Goal: Task Accomplishment & Management: Use online tool/utility

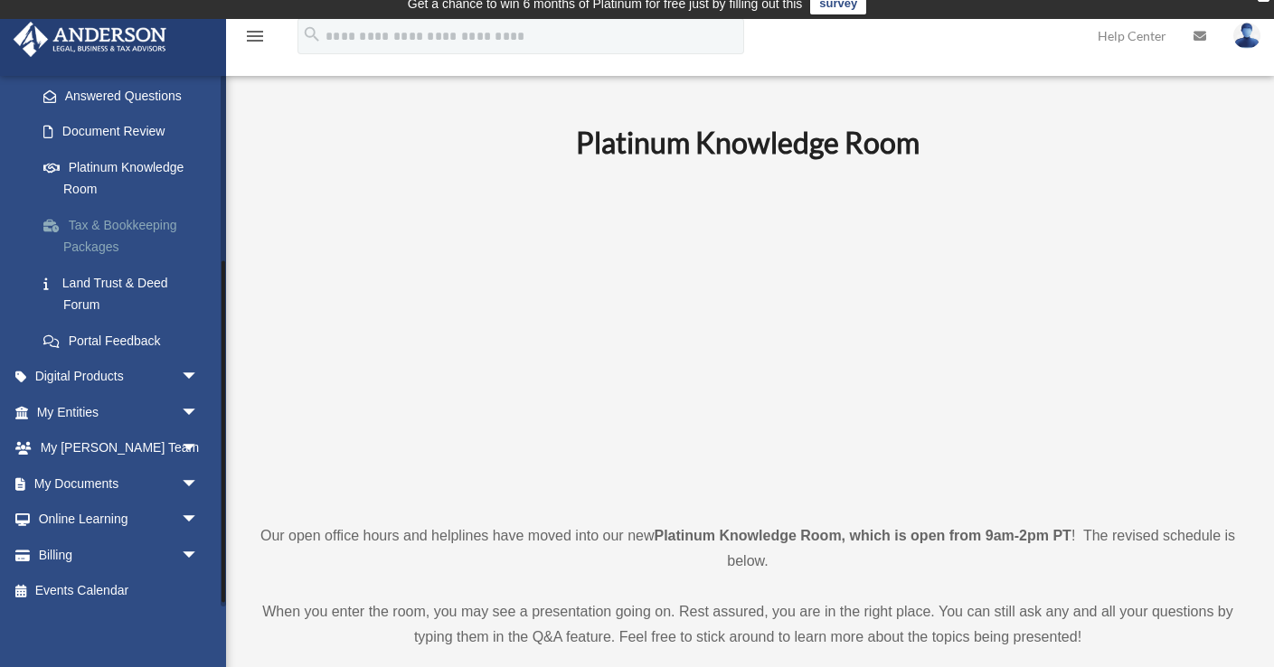
scroll to position [295, 0]
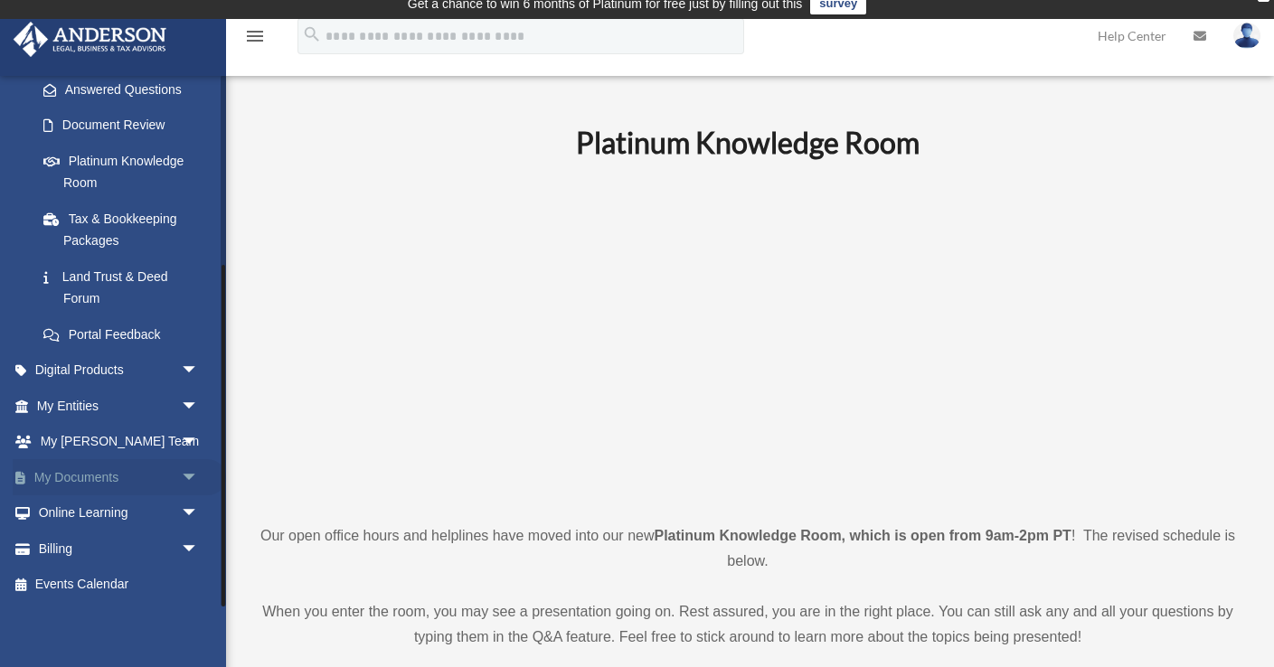
click at [181, 478] on span "arrow_drop_down" at bounding box center [199, 477] width 36 height 37
click at [85, 511] on link "Box" at bounding box center [125, 514] width 201 height 36
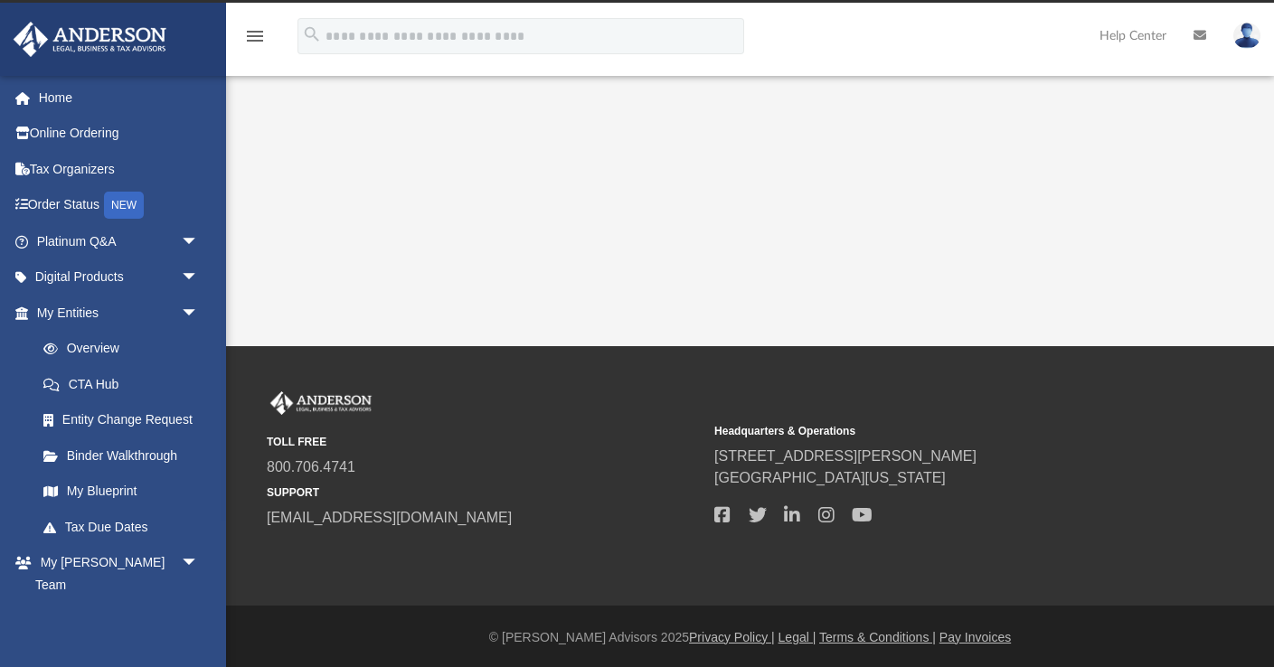
scroll to position [30, 0]
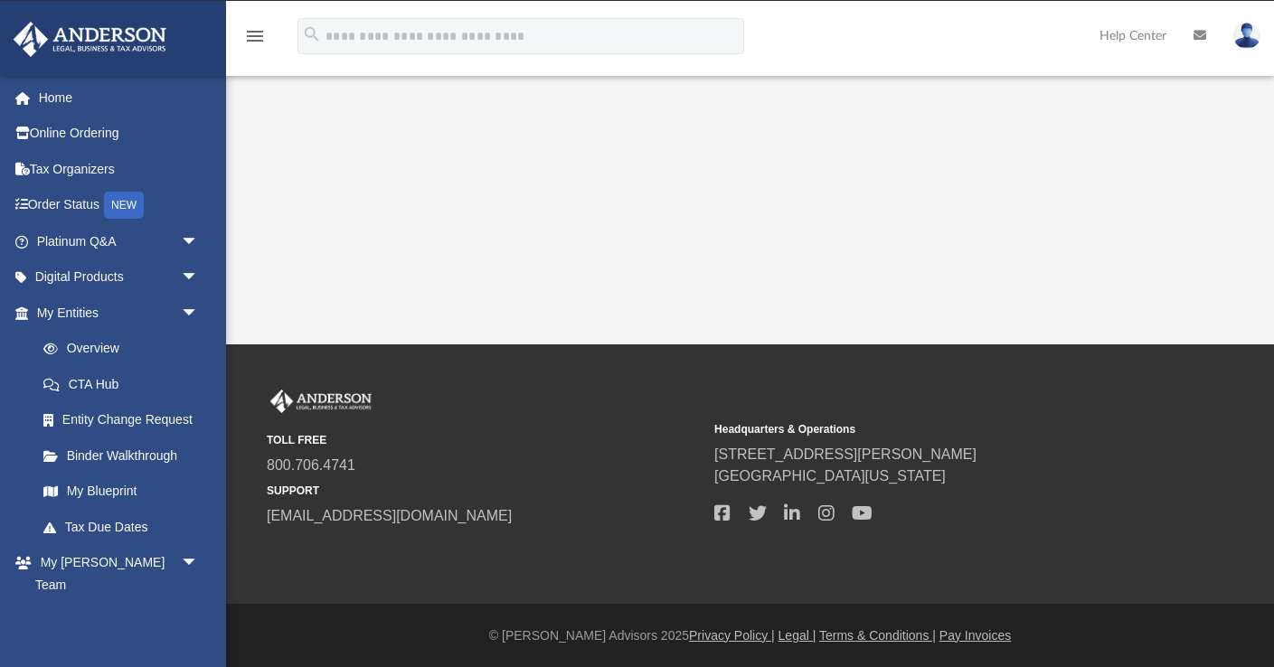
click at [256, 37] on icon "menu" at bounding box center [255, 36] width 22 height 22
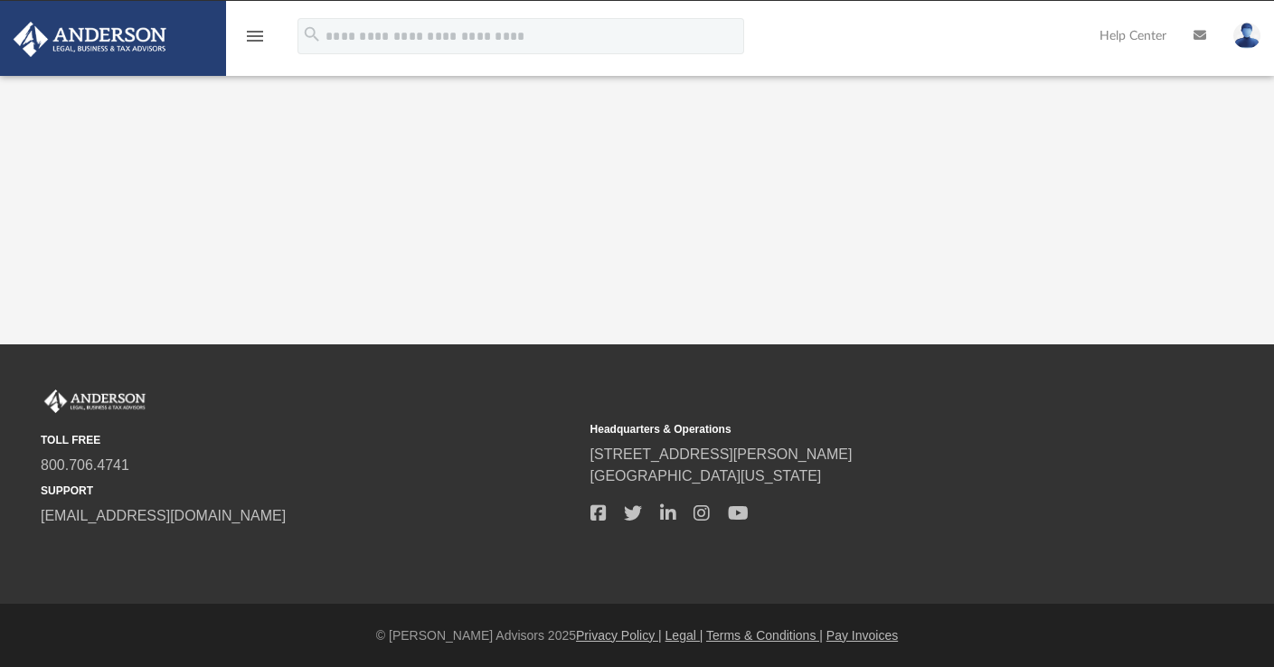
click at [256, 36] on icon "menu" at bounding box center [255, 36] width 22 height 22
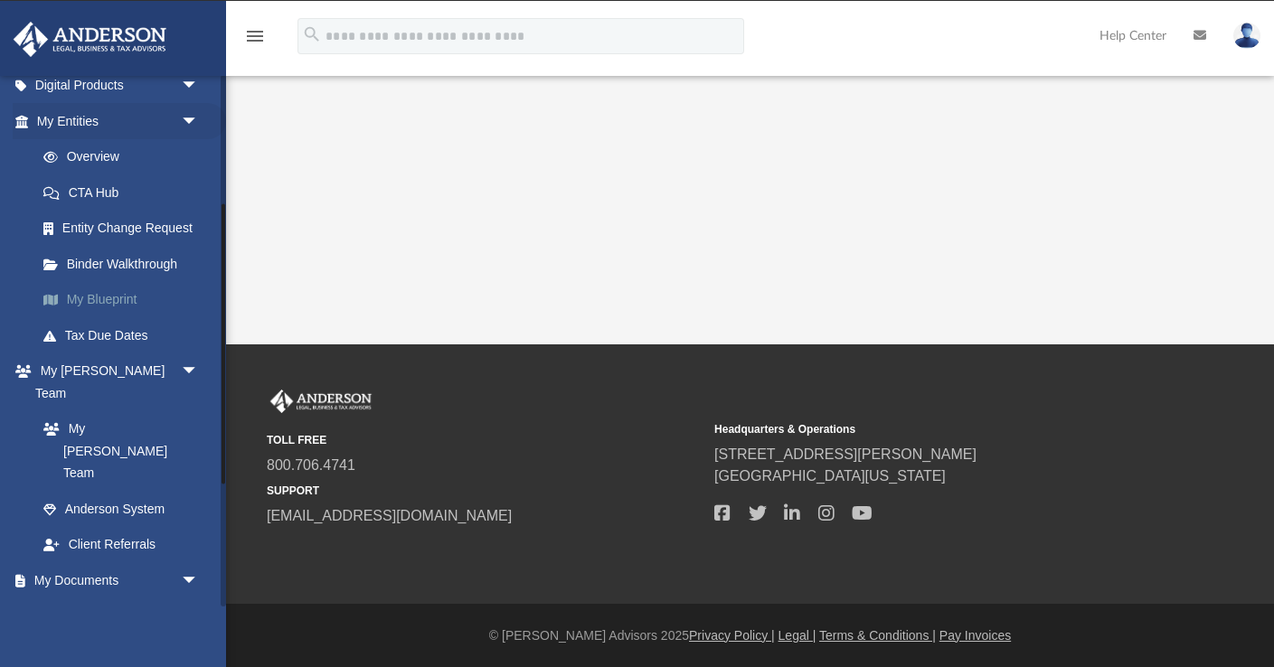
scroll to position [260, 0]
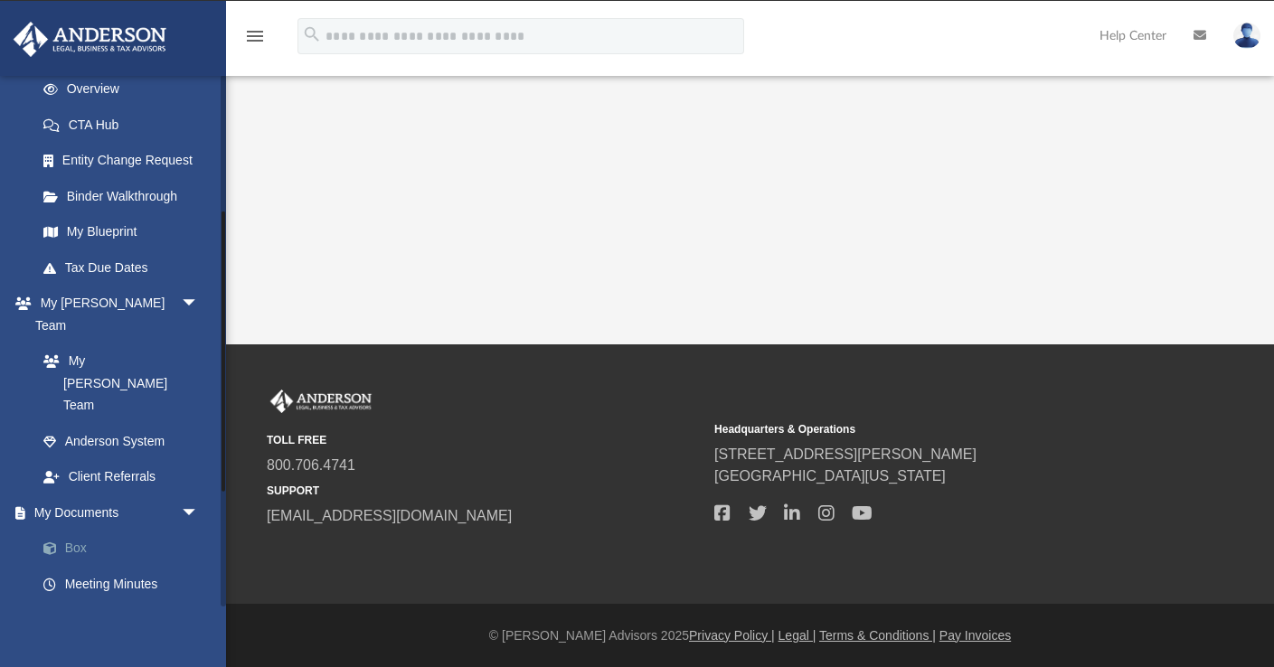
click at [82, 531] on link "Box" at bounding box center [125, 549] width 201 height 36
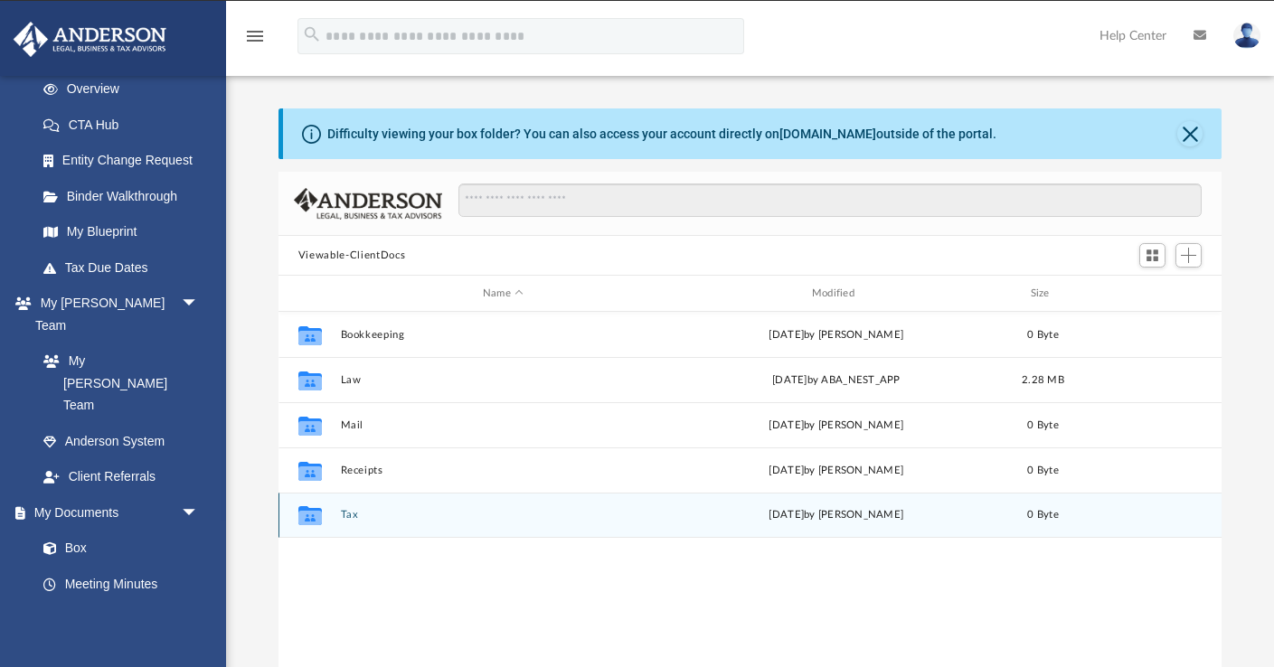
scroll to position [411, 943]
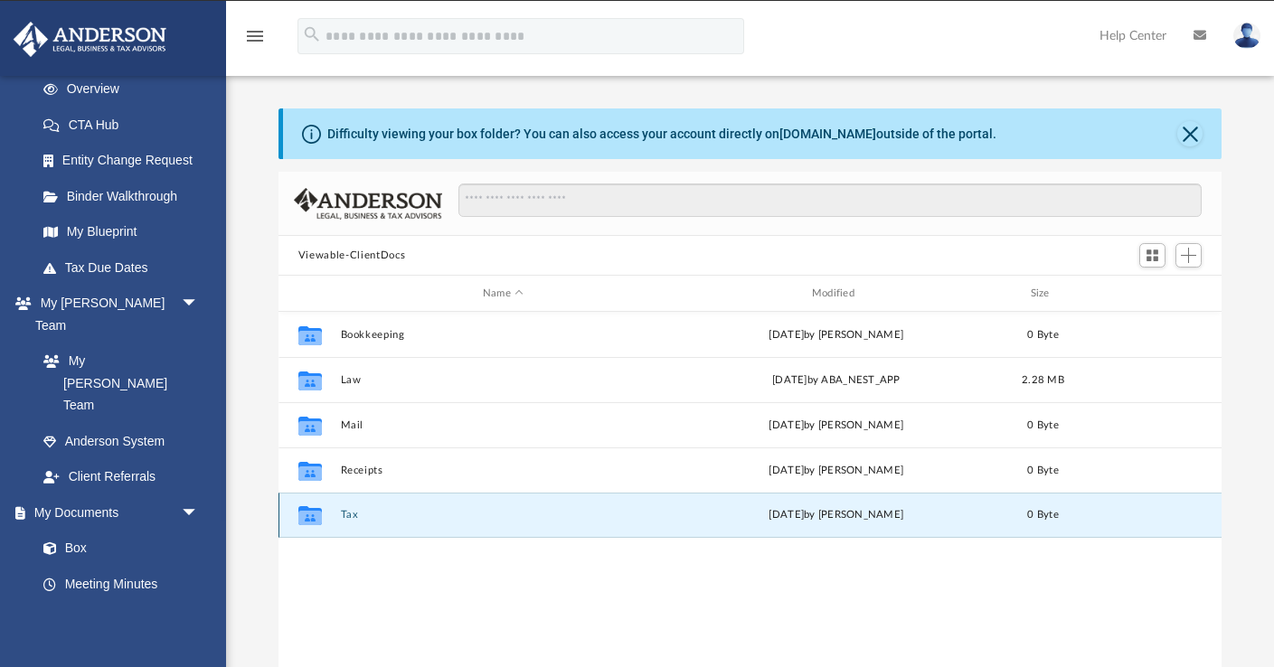
click at [493, 512] on button "Tax" at bounding box center [503, 515] width 326 height 12
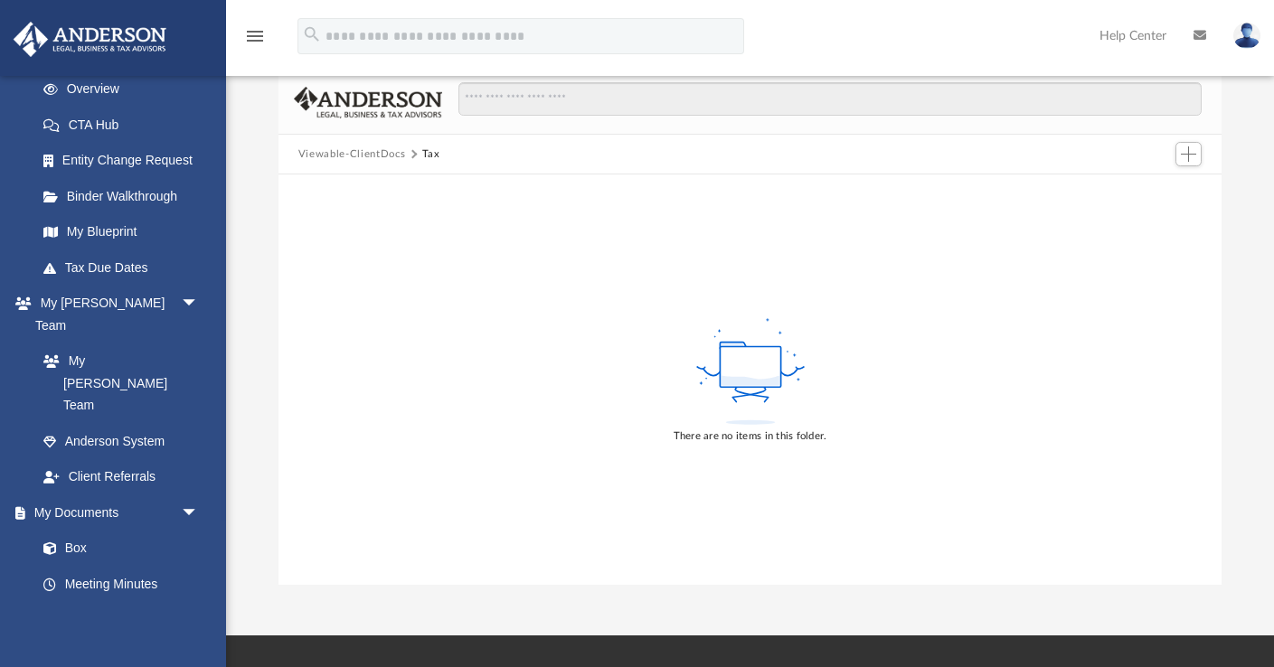
scroll to position [144, 0]
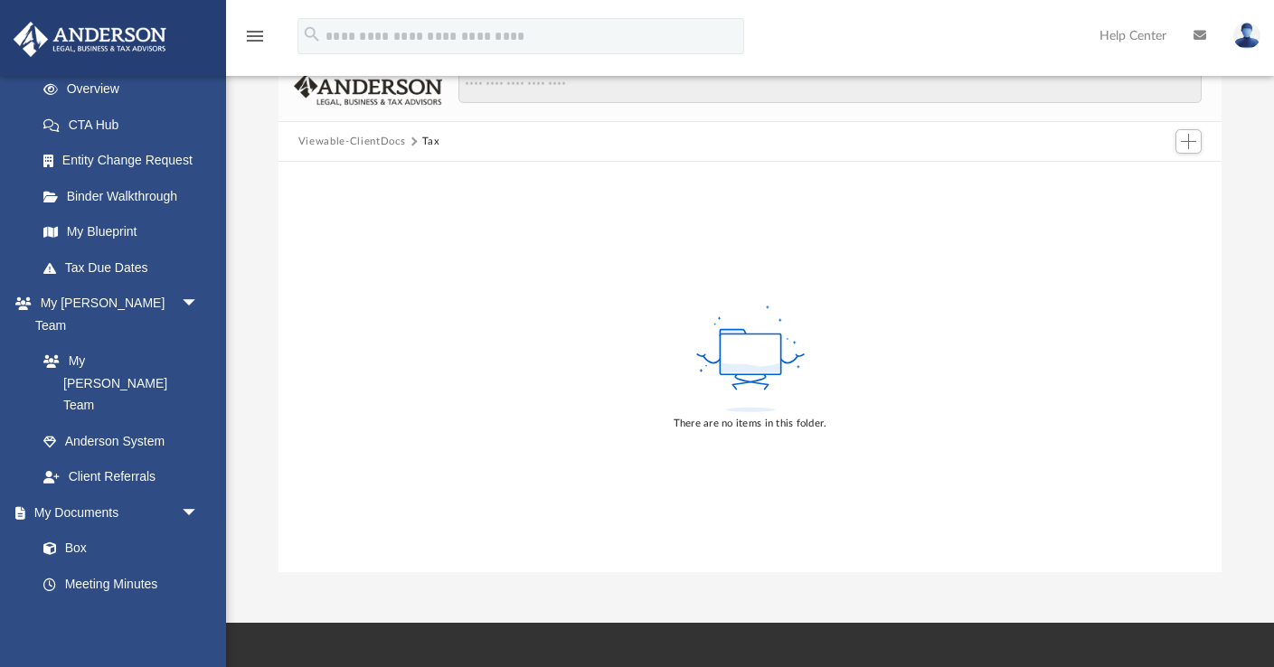
click at [750, 371] on icon at bounding box center [751, 369] width 58 height 10
click at [1185, 141] on span "Add" at bounding box center [1188, 141] width 15 height 15
click at [1152, 178] on li "Upload" at bounding box center [1163, 176] width 58 height 19
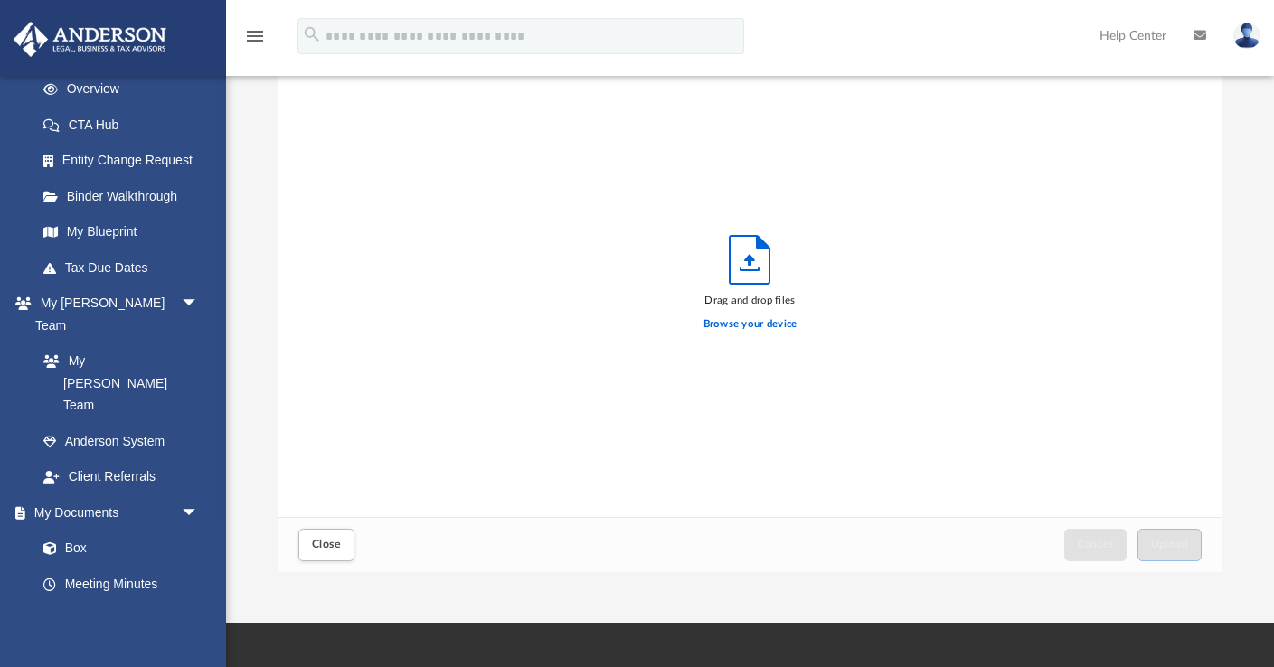
scroll to position [459, 943]
click at [752, 270] on polyline "Upload" at bounding box center [750, 269] width 18 height 3
click at [757, 326] on label "Browse your device" at bounding box center [751, 325] width 94 height 16
click at [0, 0] on input "Browse your device" at bounding box center [0, 0] width 0 height 0
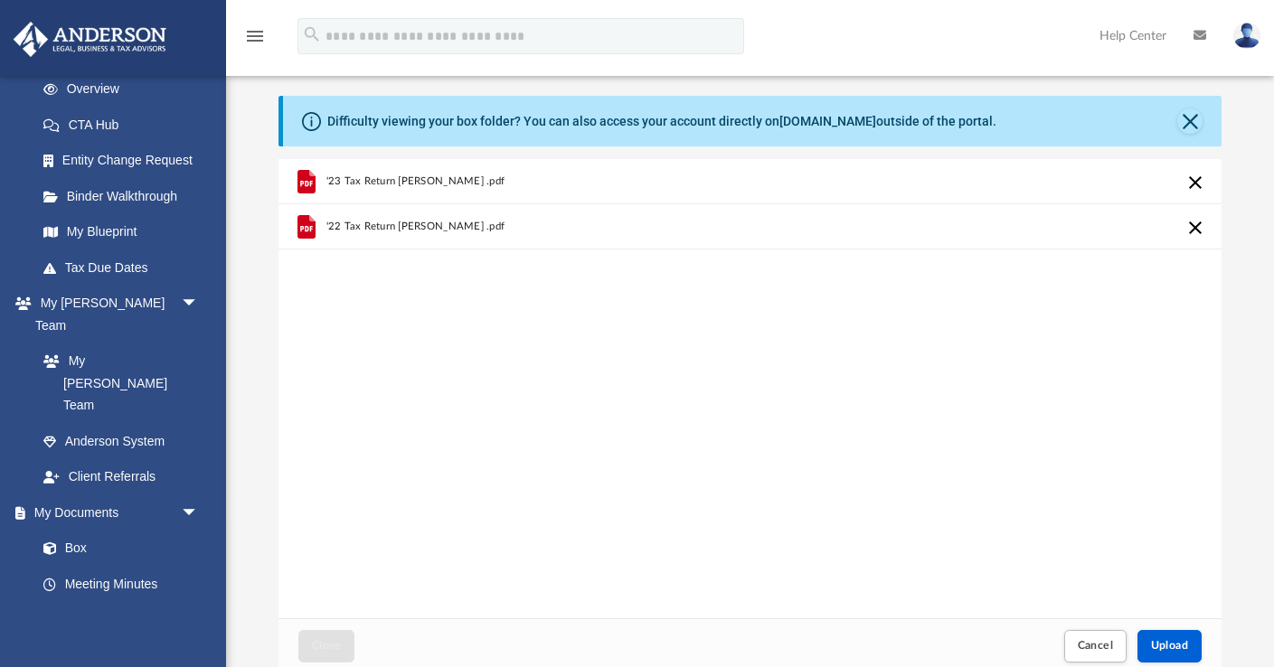
scroll to position [0, 0]
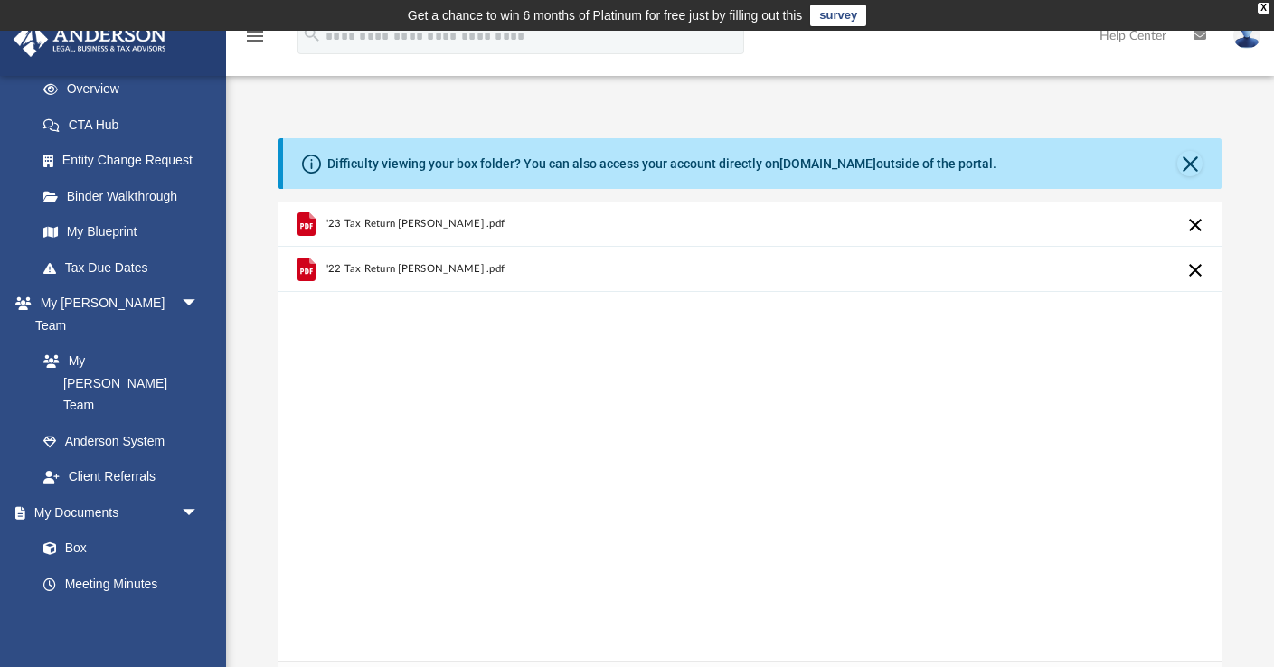
click at [323, 221] on div "grid" at bounding box center [307, 224] width 40 height 40
click at [307, 221] on icon "grid" at bounding box center [307, 225] width 18 height 24
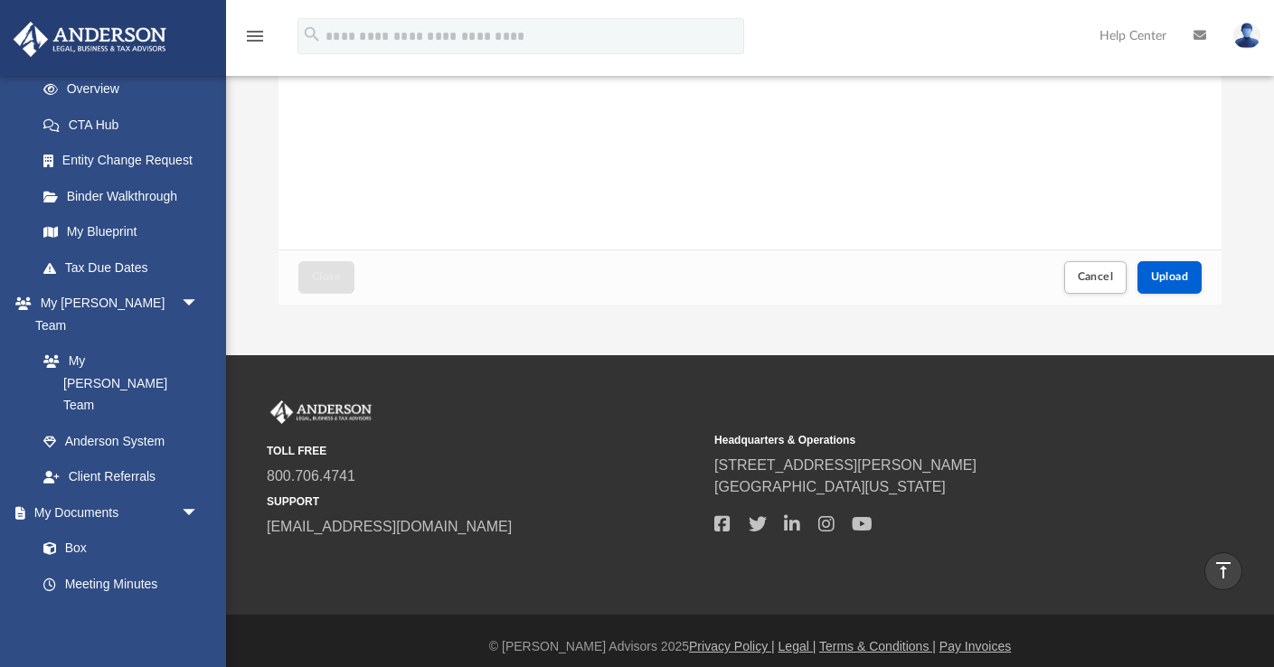
scroll to position [408, 0]
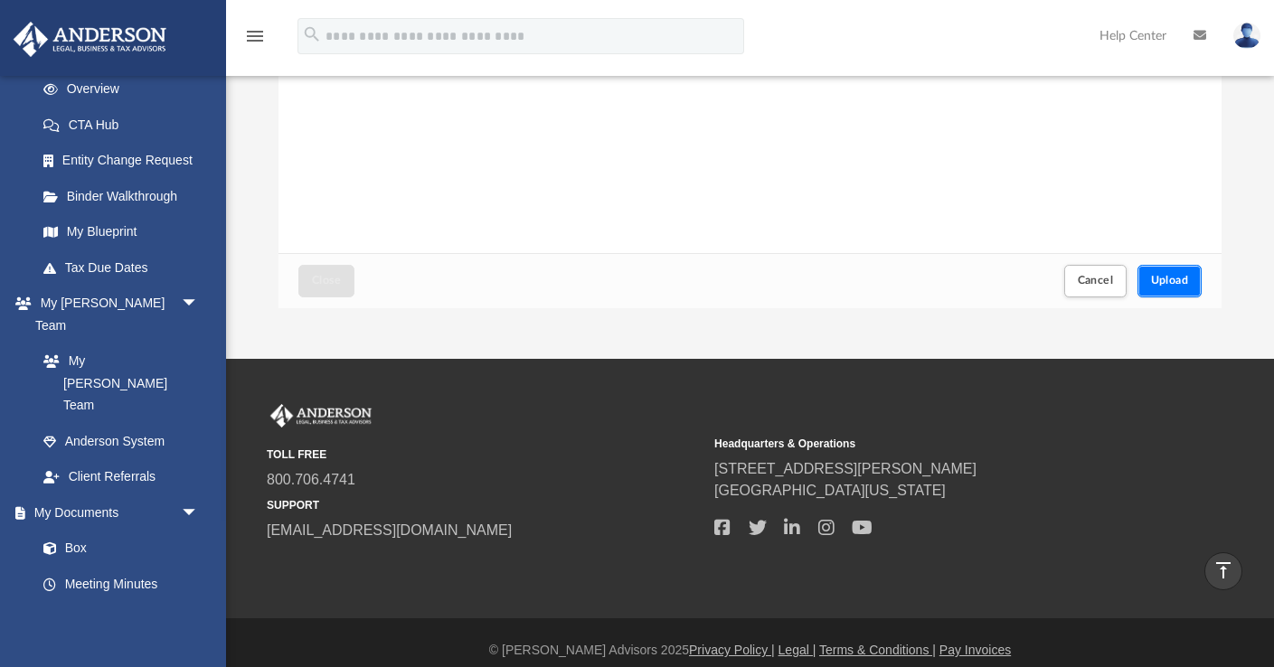
click at [1173, 283] on span "Upload" at bounding box center [1170, 280] width 38 height 11
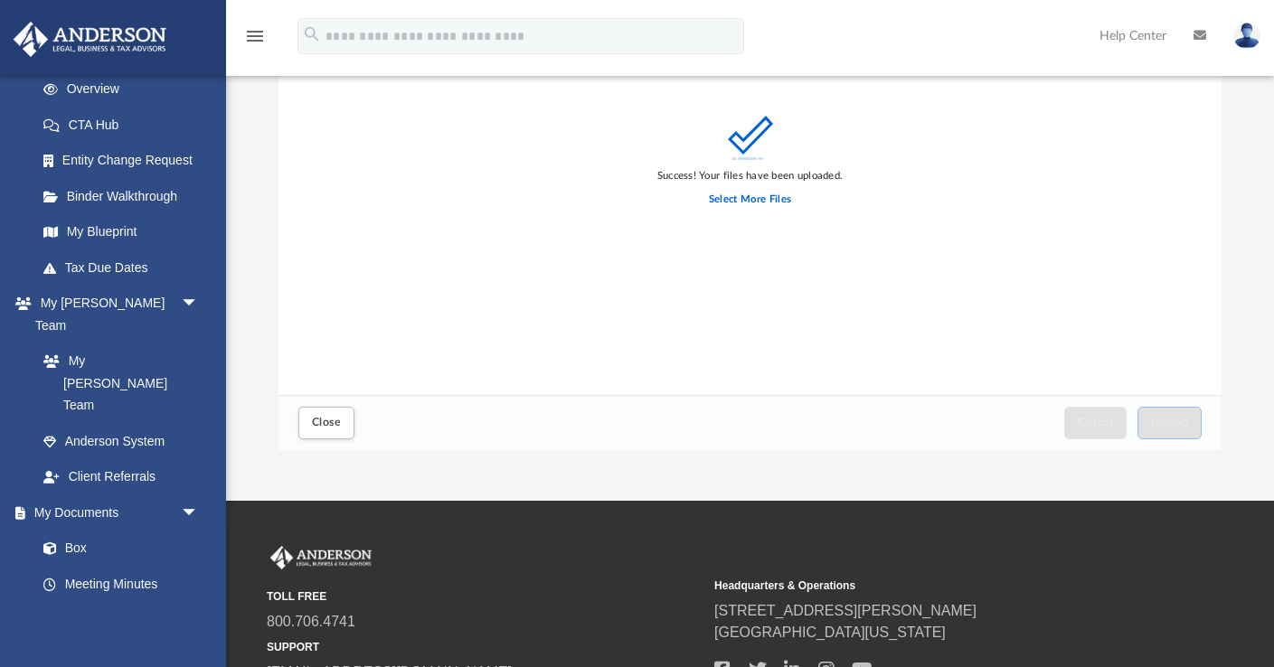
scroll to position [351, 0]
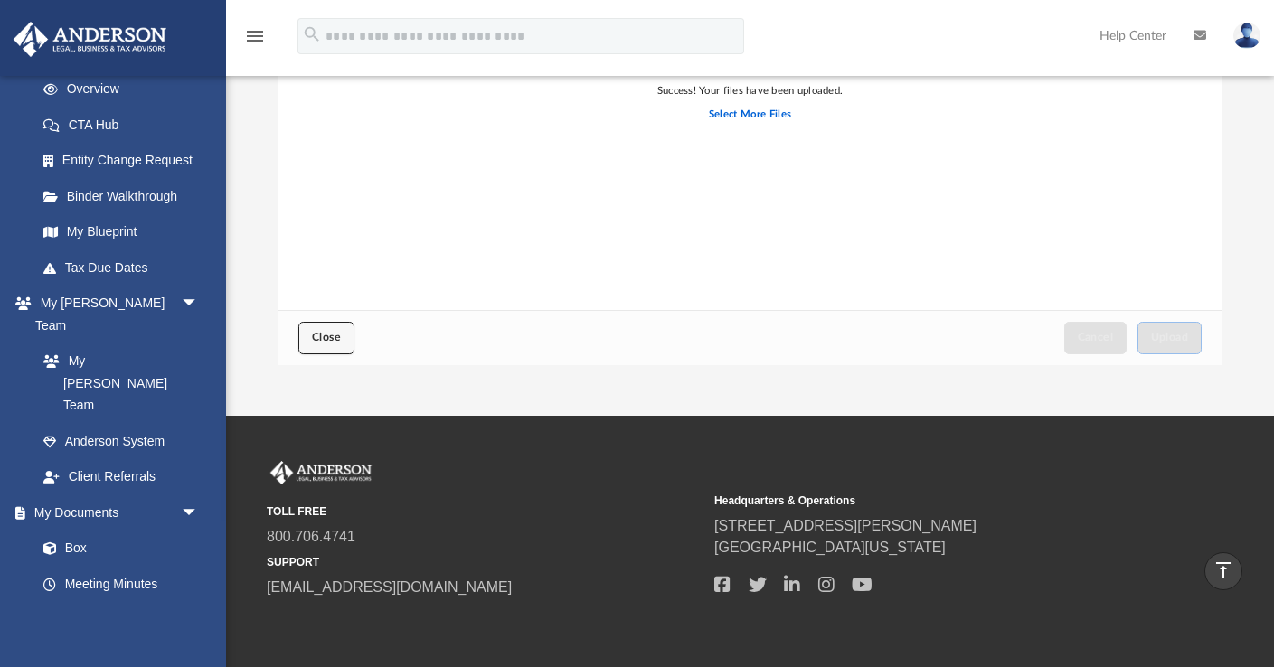
click at [315, 332] on span "Close" at bounding box center [326, 337] width 29 height 11
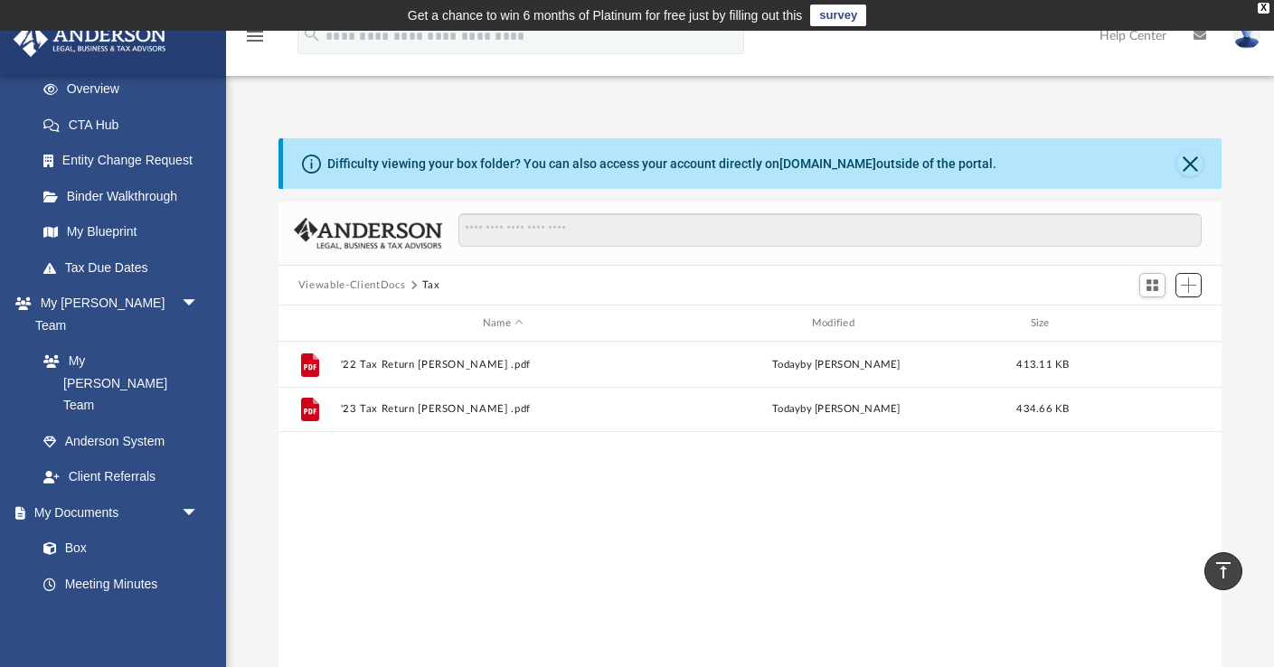
scroll to position [411, 943]
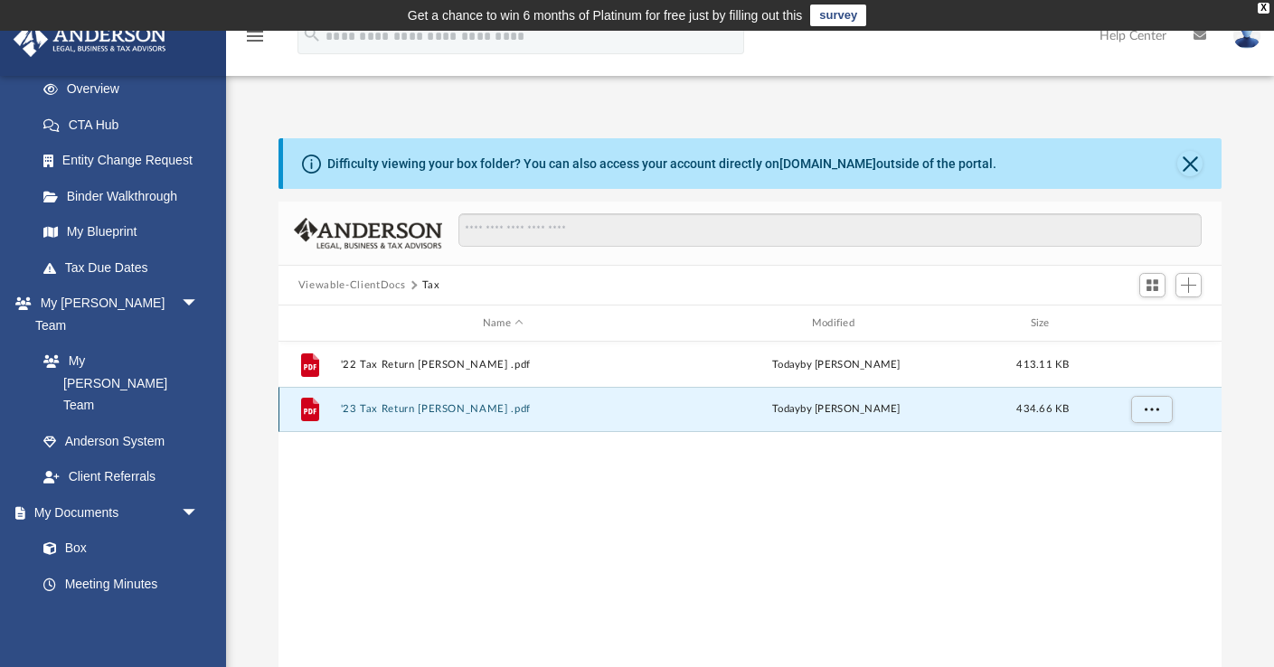
click at [421, 413] on button "'23 Tax Return [PERSON_NAME] .pdf" at bounding box center [503, 409] width 326 height 12
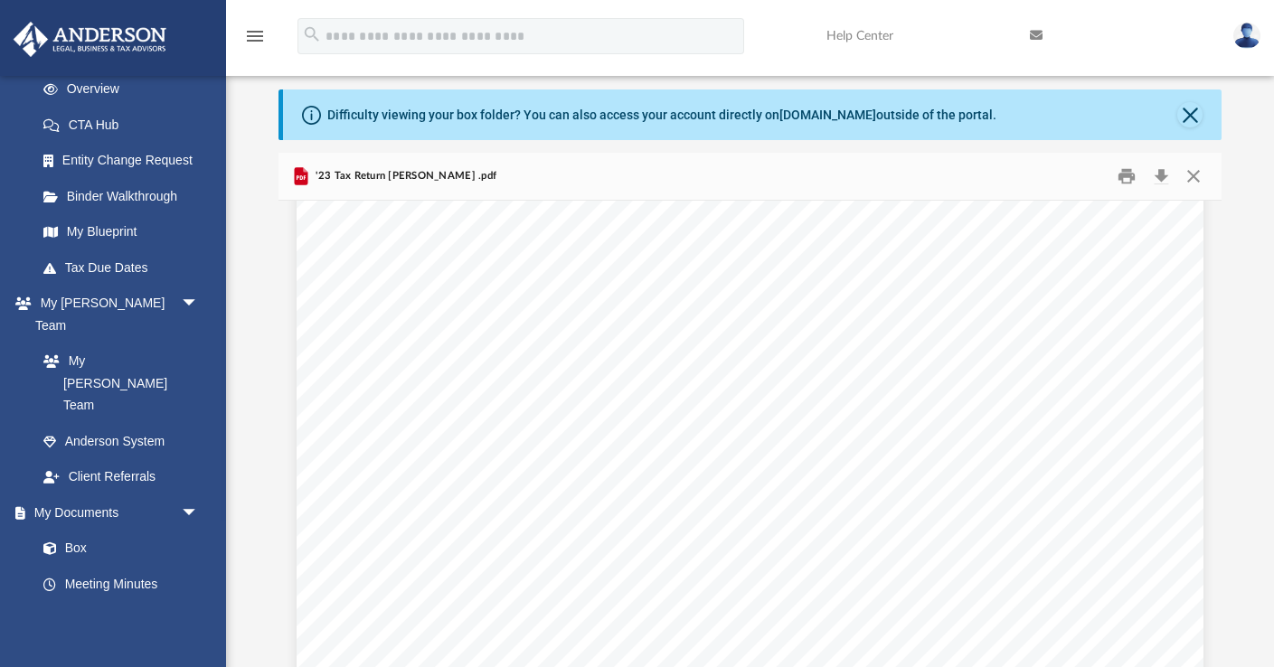
scroll to position [38, 0]
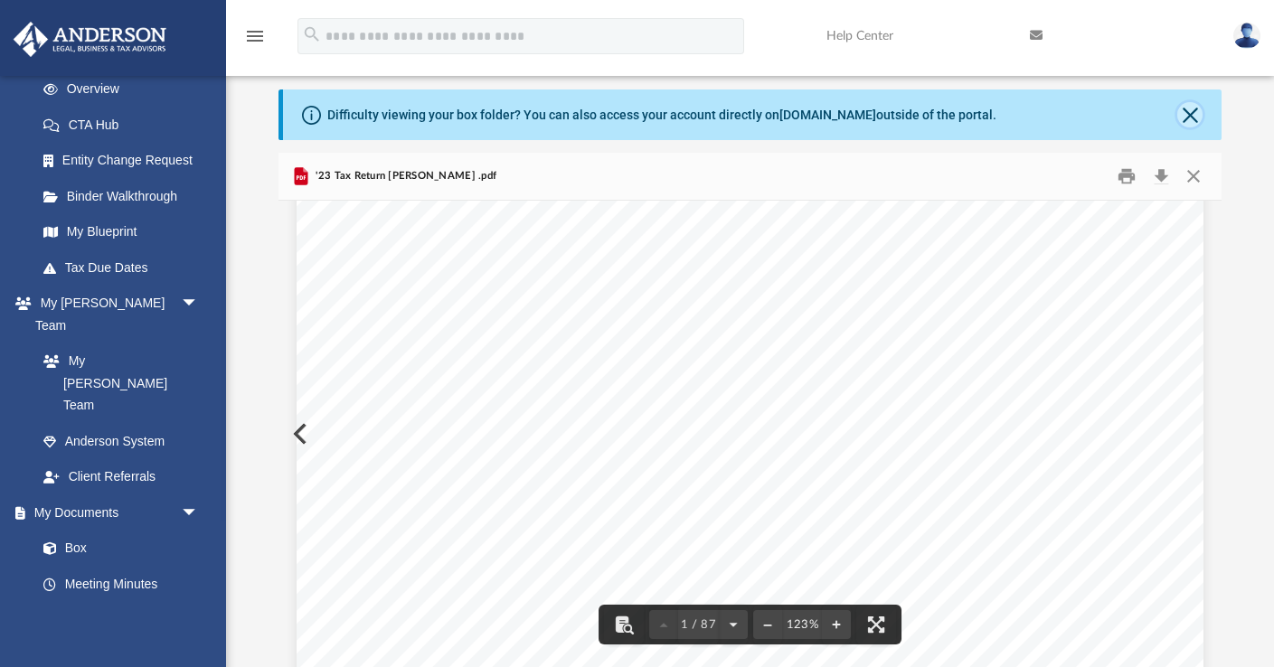
click at [1195, 110] on button "Close" at bounding box center [1190, 114] width 25 height 25
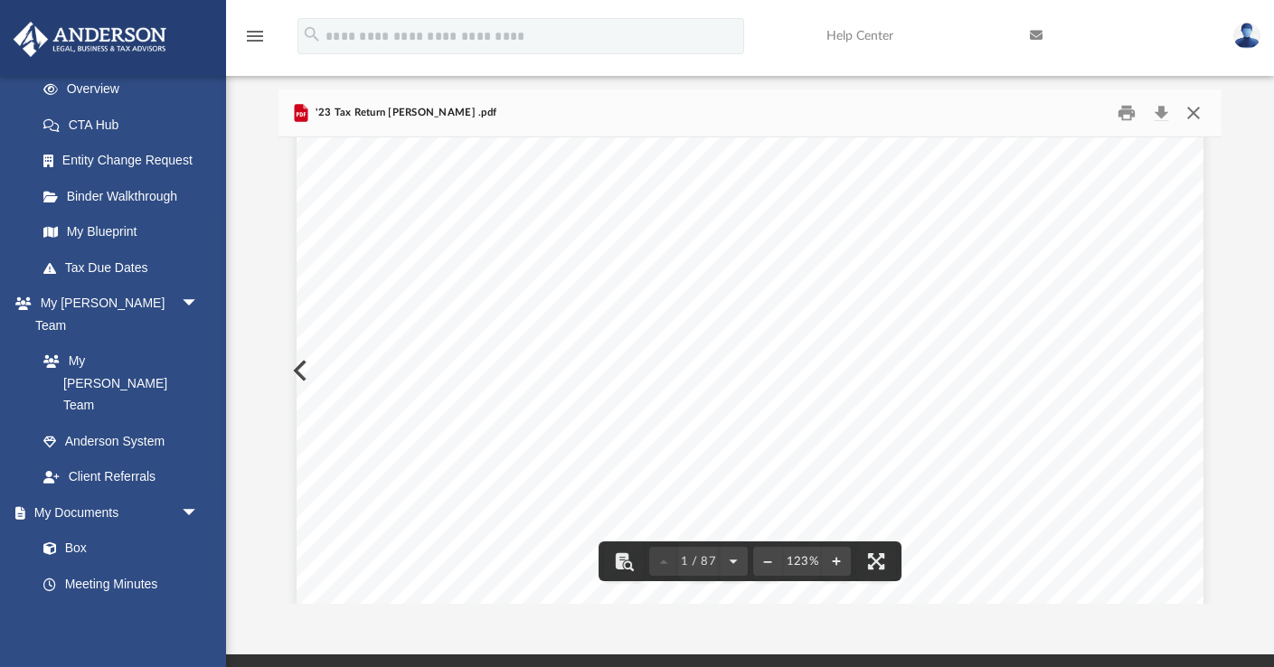
click at [1186, 113] on button "Close" at bounding box center [1194, 113] width 33 height 28
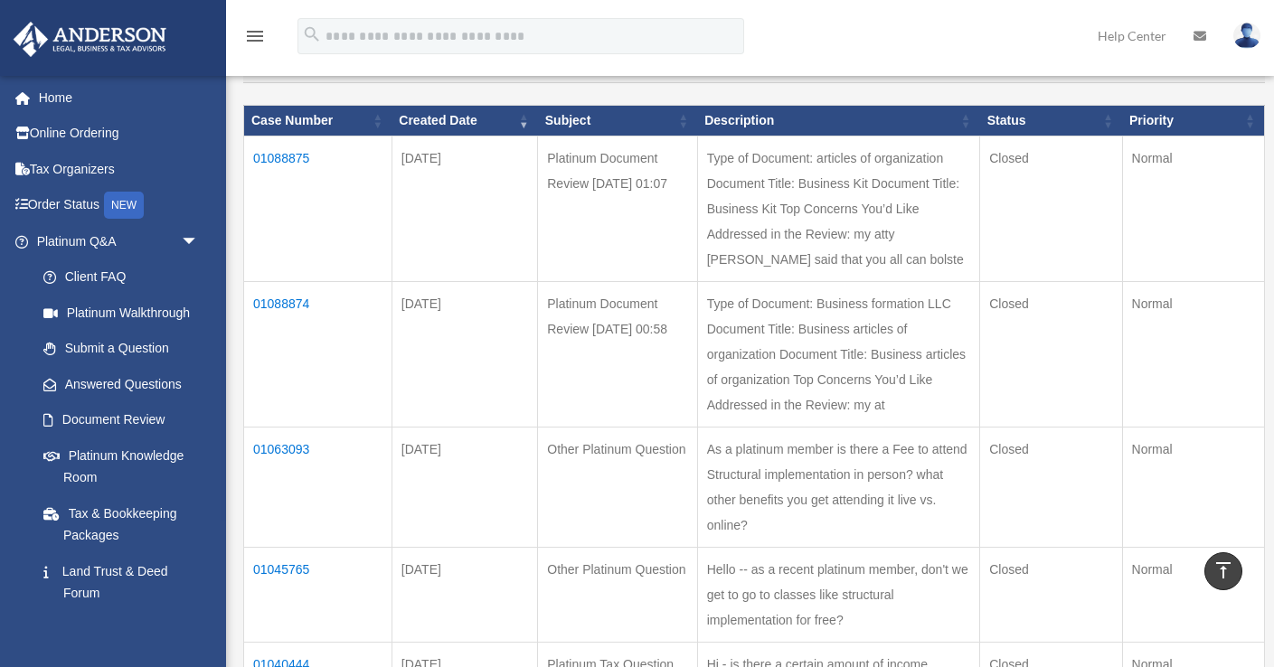
scroll to position [224, 0]
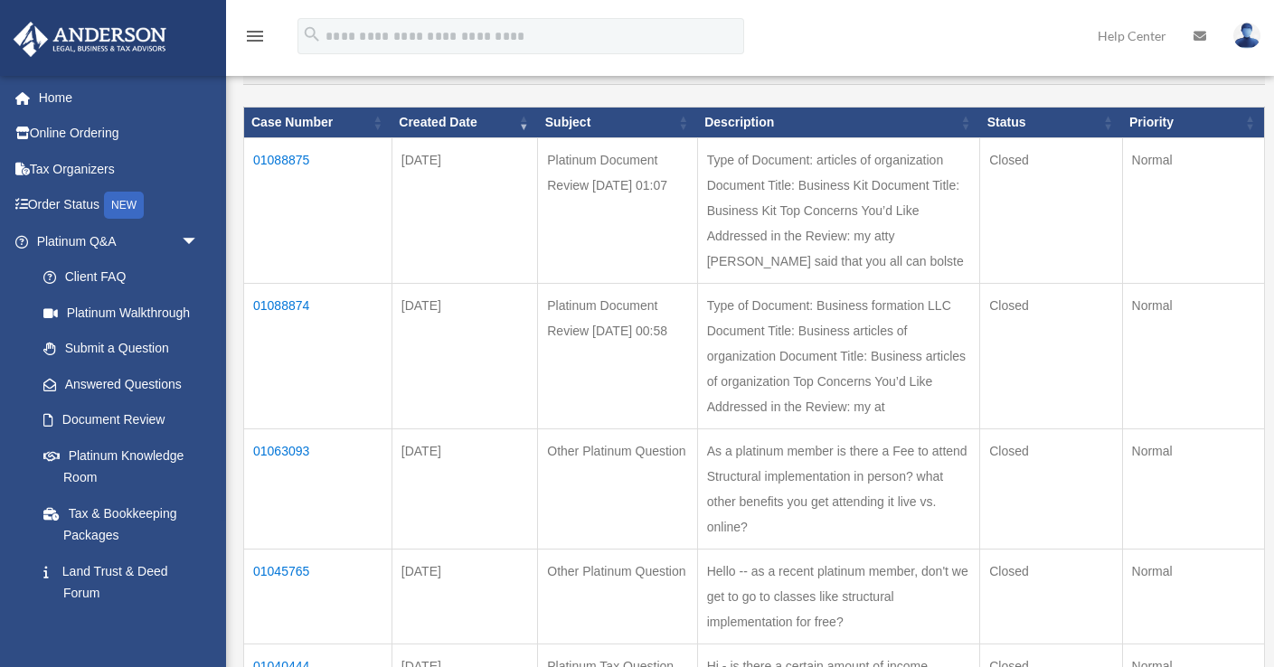
click at [279, 167] on td "01088875" at bounding box center [318, 211] width 148 height 146
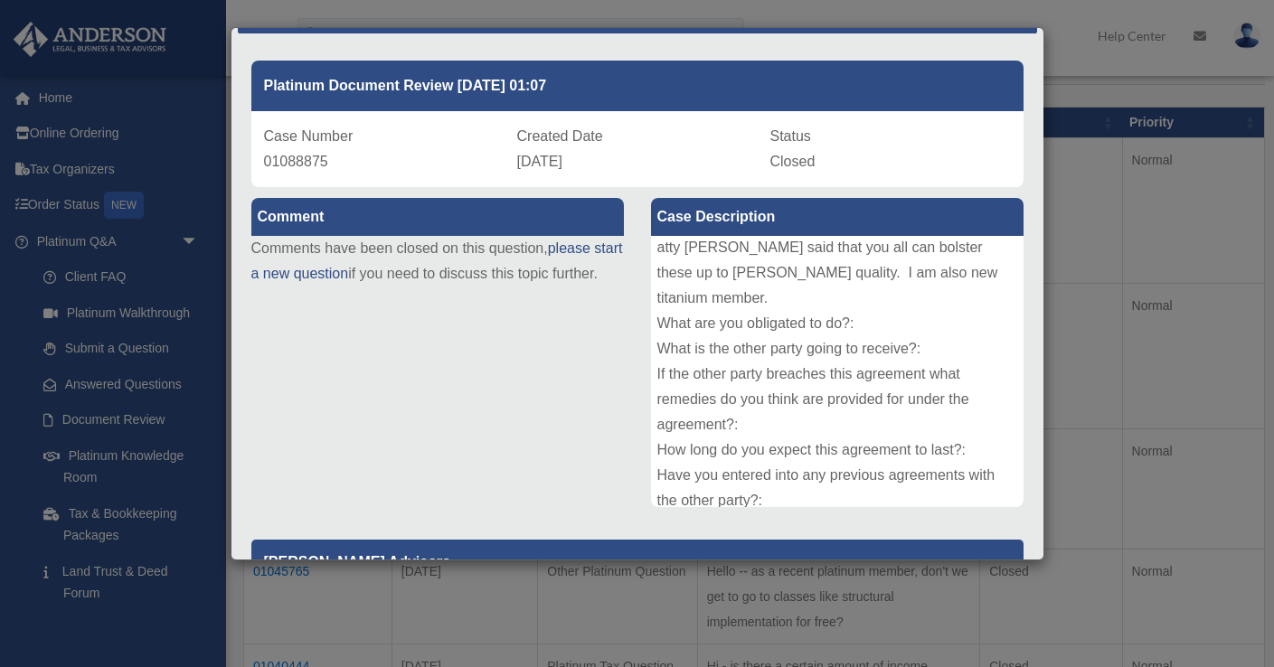
scroll to position [75, 0]
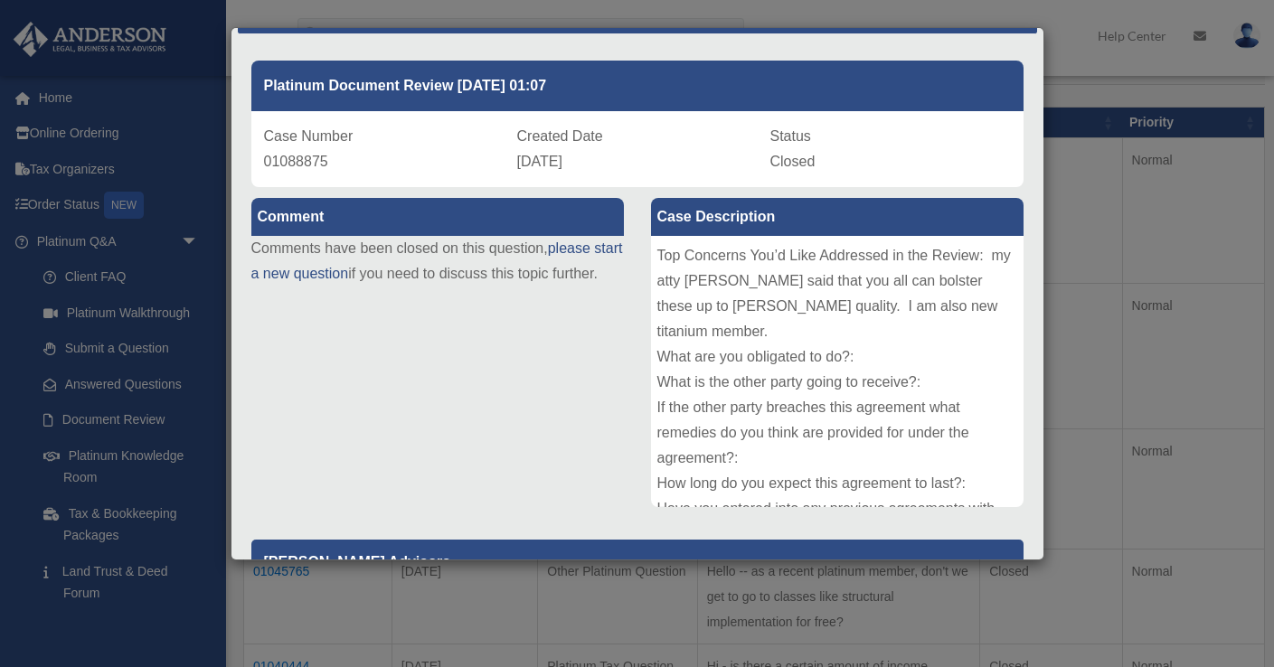
click at [1071, 311] on div "Case Detail × Platinum Document Review 08/26/2025 01:07 Case Number 01088875 Cr…" at bounding box center [637, 333] width 1274 height 667
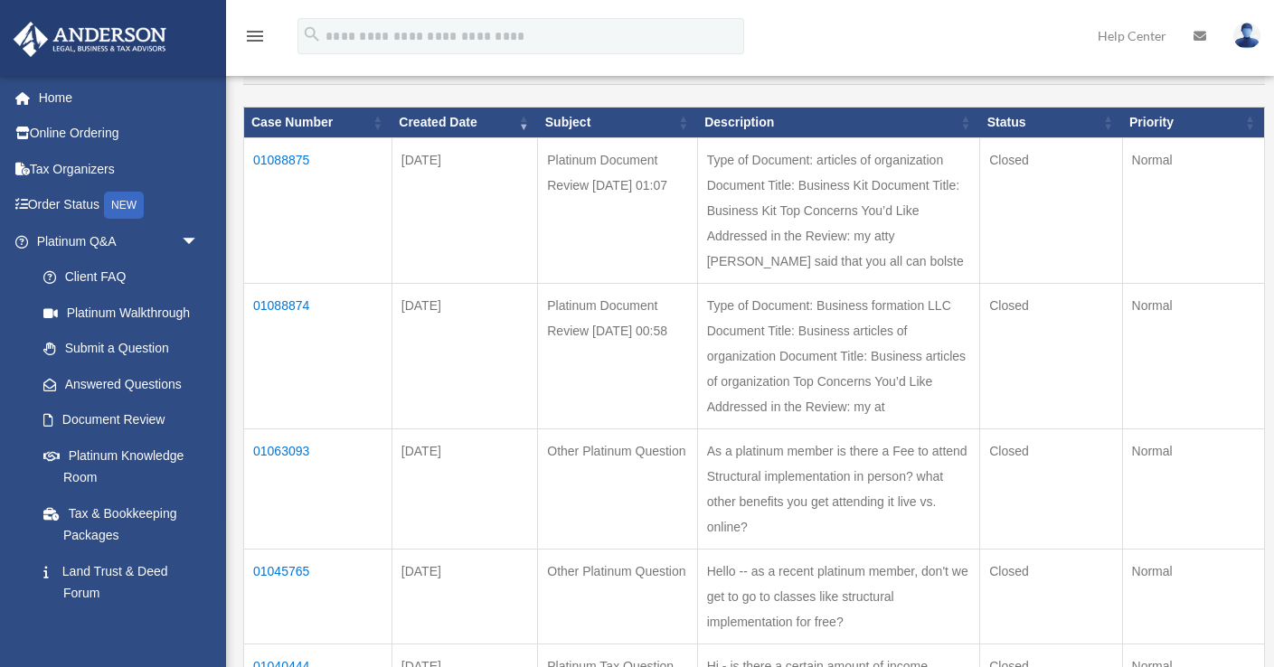
click at [264, 355] on td "01088874" at bounding box center [318, 357] width 148 height 146
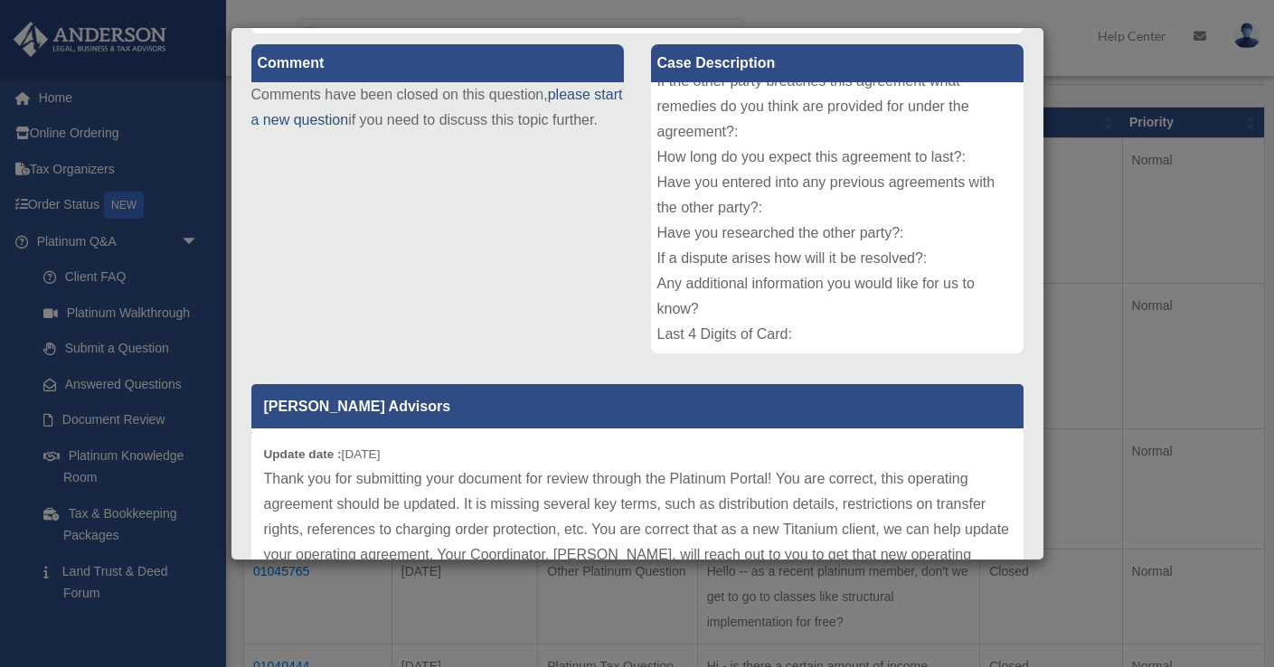
scroll to position [0, 0]
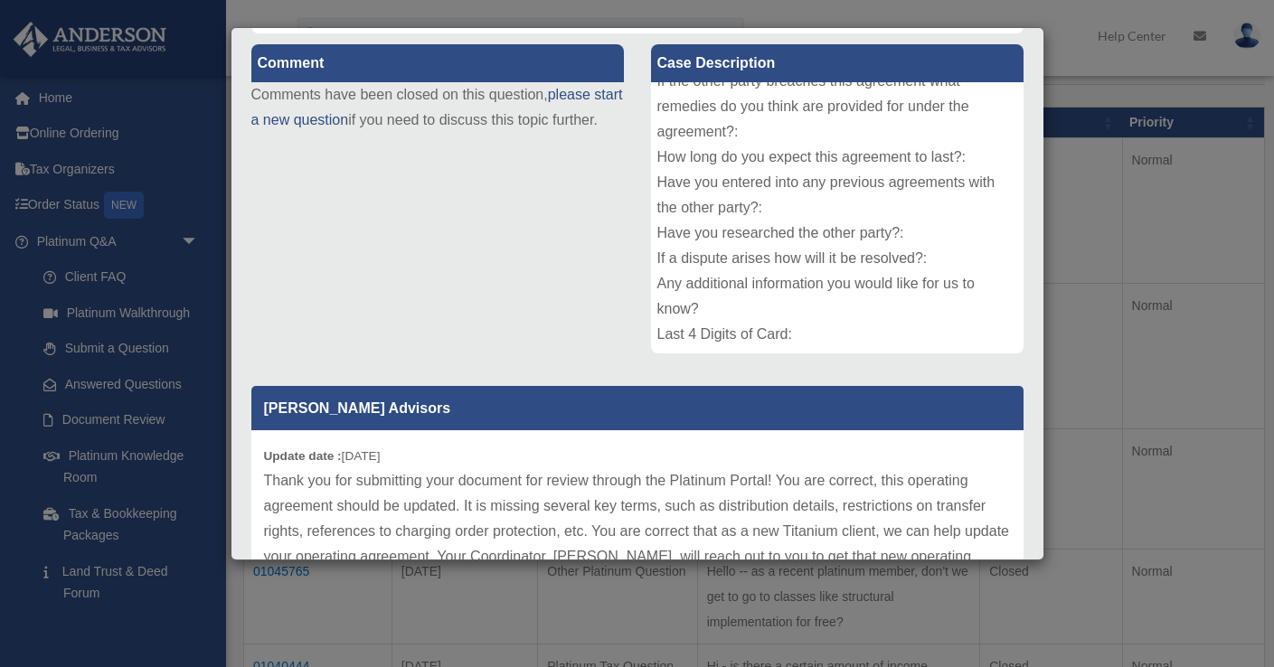
click at [1066, 280] on div "Case Detail × Platinum Document Review 08/26/2025 00:58 Case Number 01088874 Cr…" at bounding box center [637, 333] width 1274 height 667
